Goal: Navigation & Orientation: Find specific page/section

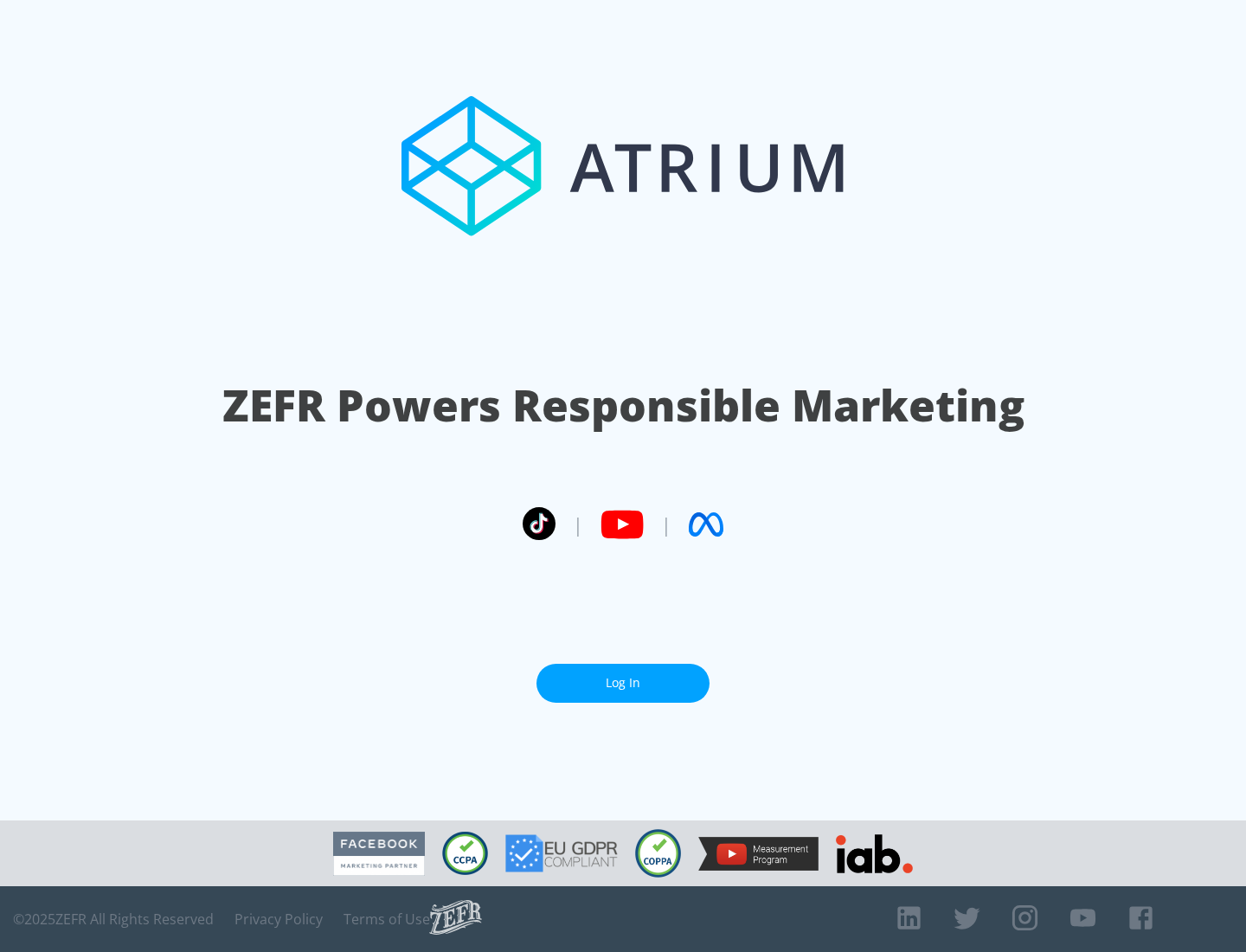
click at [623, 683] on link "Log In" at bounding box center [623, 682] width 173 height 39
